Goal: Navigation & Orientation: Find specific page/section

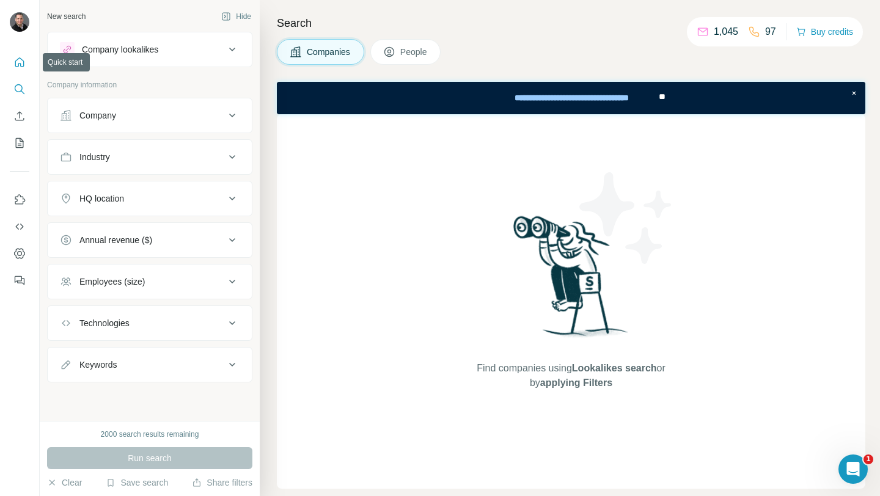
click at [15, 67] on icon "Quick start" at bounding box center [19, 62] width 12 height 12
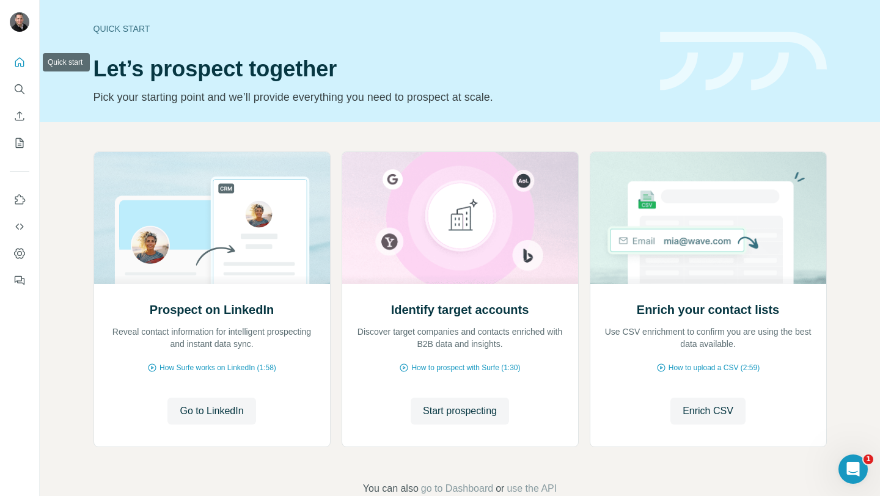
click at [19, 57] on icon "Quick start" at bounding box center [19, 61] width 9 height 9
click at [17, 67] on icon "Quick start" at bounding box center [19, 62] width 12 height 12
click at [18, 251] on icon "Dashboard" at bounding box center [19, 254] width 12 height 12
click at [20, 257] on icon "Dashboard" at bounding box center [19, 254] width 12 height 12
click at [17, 63] on icon "Quick start" at bounding box center [19, 62] width 12 height 12
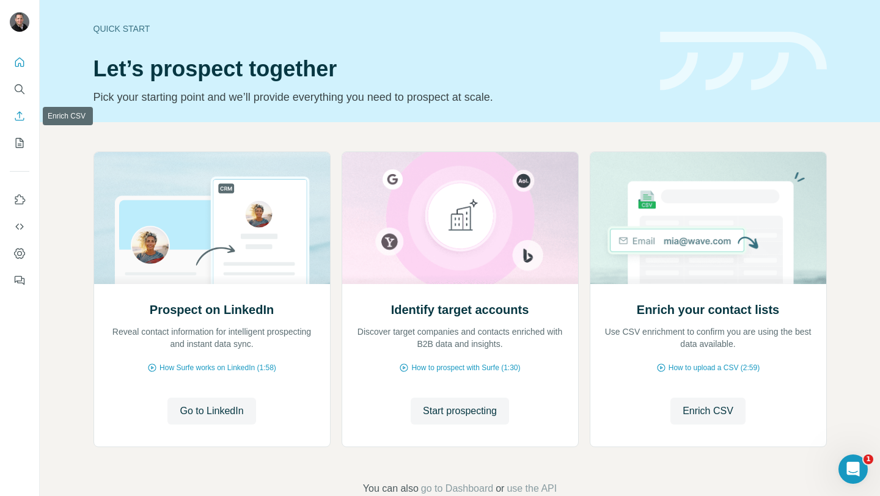
click at [21, 117] on icon "Enrich CSV" at bounding box center [19, 116] width 12 height 12
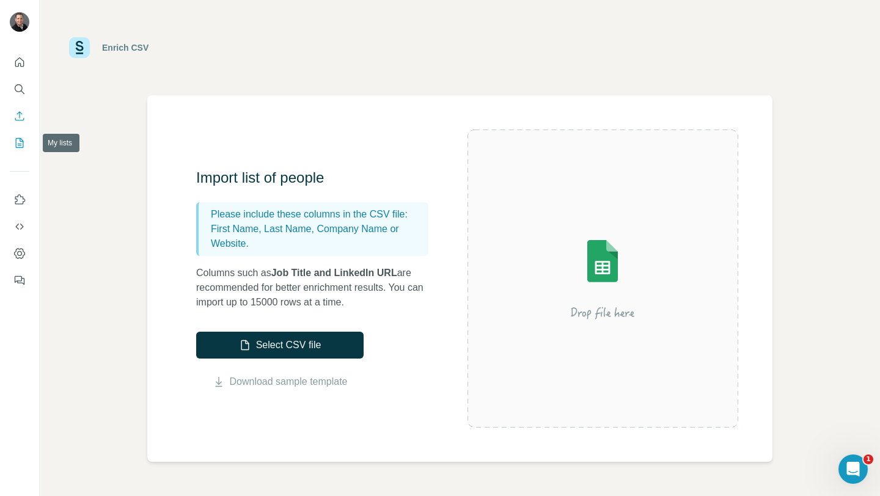
click at [21, 138] on icon "My lists" at bounding box center [20, 143] width 8 height 10
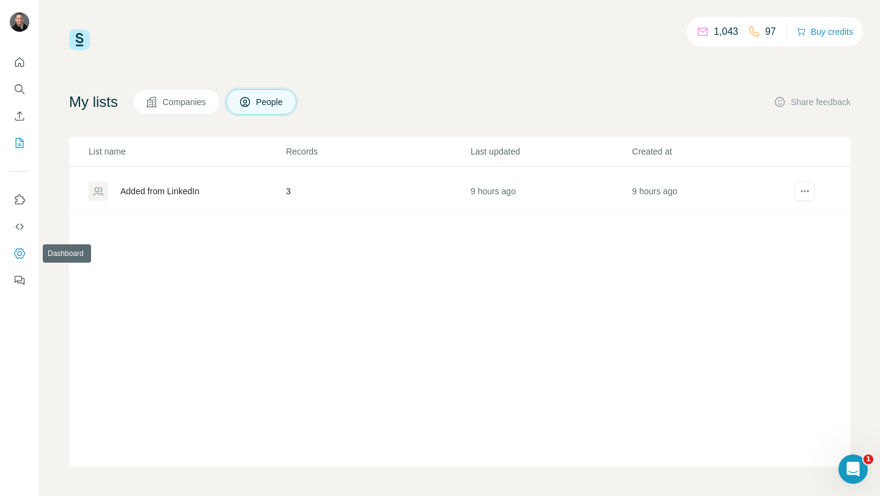
click at [16, 257] on icon "Dashboard" at bounding box center [19, 253] width 11 height 10
